Goal: Entertainment & Leisure: Consume media (video, audio)

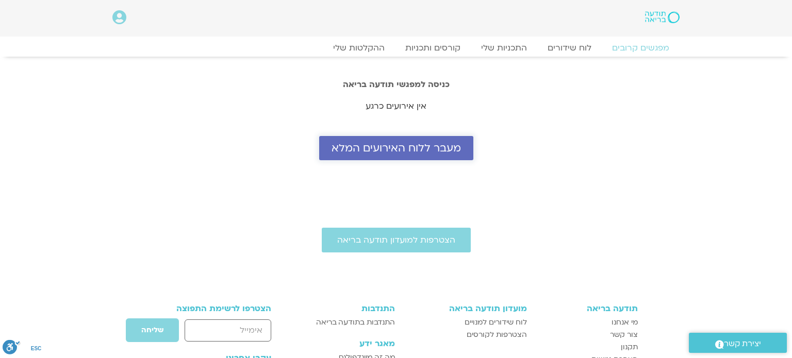
click at [385, 152] on span "מעבר ללוח האירועים המלא" at bounding box center [395, 148] width 129 height 12
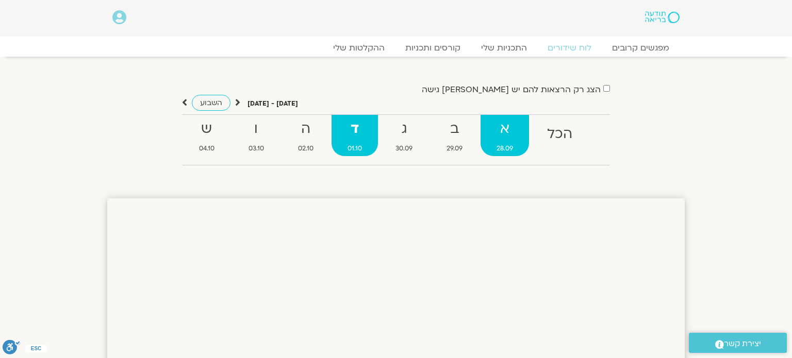
click at [505, 134] on strong "א" at bounding box center [504, 128] width 48 height 23
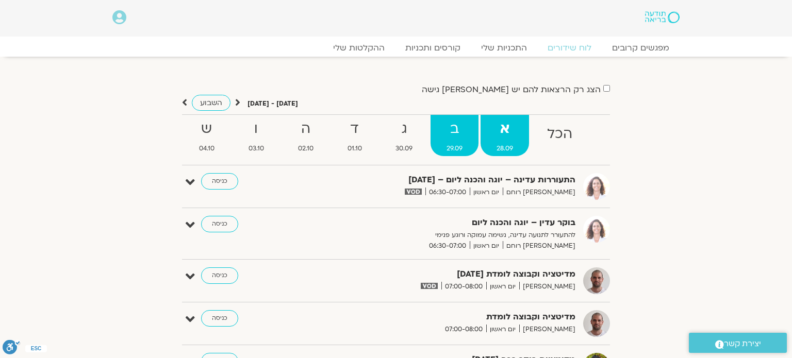
click at [460, 140] on strong "ב" at bounding box center [454, 128] width 48 height 23
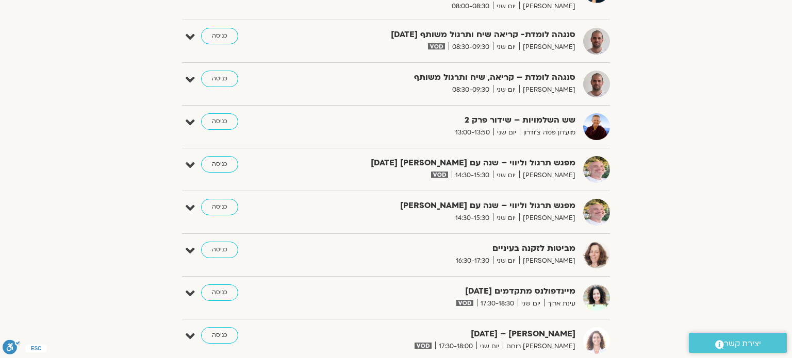
scroll to position [515, 0]
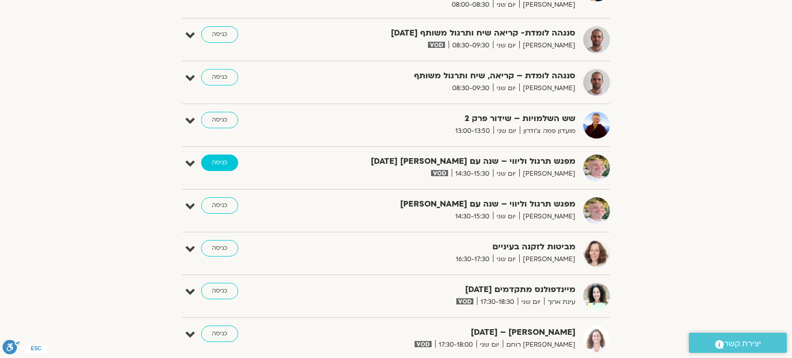
click at [223, 165] on link "כניסה" at bounding box center [219, 163] width 37 height 16
